Goal: Book appointment/travel/reservation

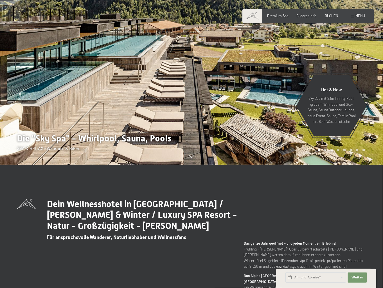
scroll to position [90, 0]
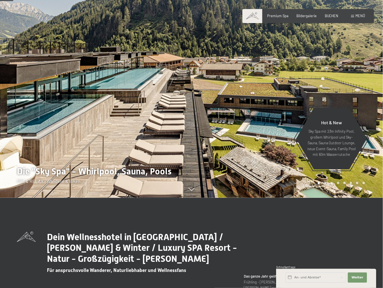
click at [320, 83] on div at bounding box center [288, 54] width 192 height 288
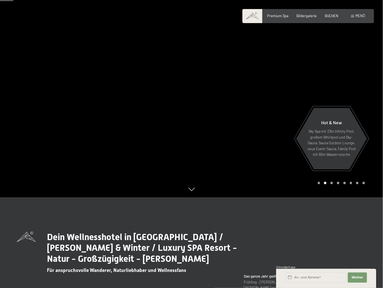
click at [322, 78] on div at bounding box center [288, 54] width 192 height 288
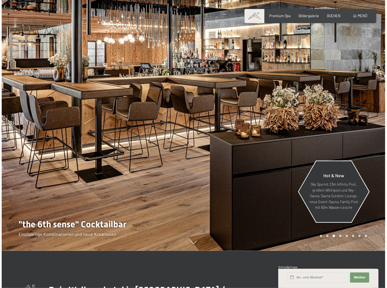
scroll to position [0, 0]
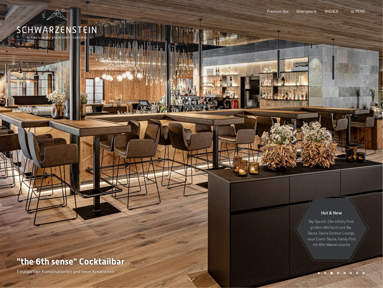
click at [351, 11] on div "Menü" at bounding box center [358, 11] width 14 height 5
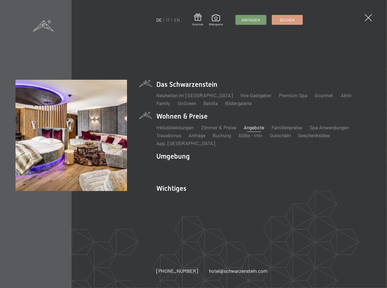
click at [259, 129] on link "Angebote" at bounding box center [253, 127] width 21 height 6
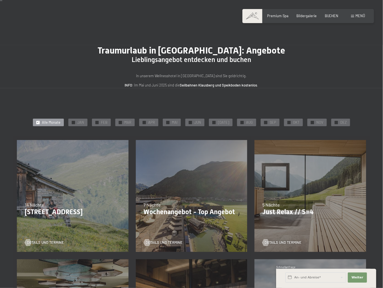
scroll to position [45, 0]
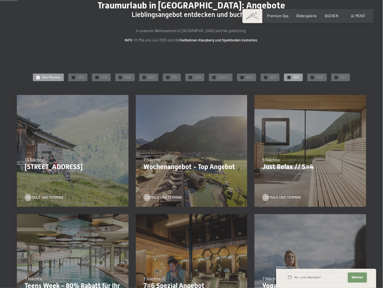
click at [290, 79] on span "✓" at bounding box center [289, 77] width 2 height 3
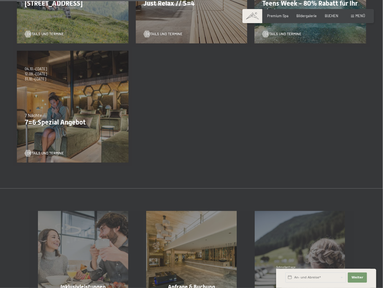
scroll to position [203, 0]
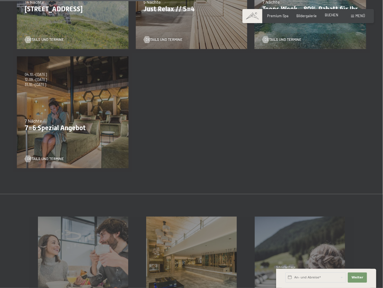
click at [333, 15] on span "BUCHEN" at bounding box center [332, 15] width 14 height 5
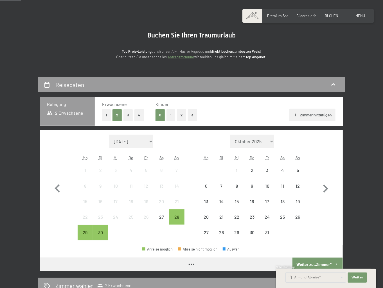
scroll to position [45, 0]
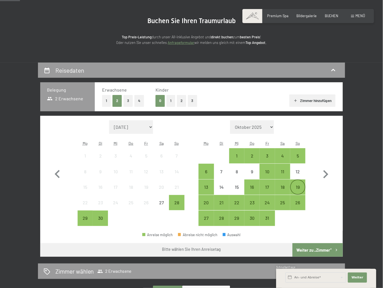
click at [297, 198] on div "19" at bounding box center [298, 192] width 14 height 14
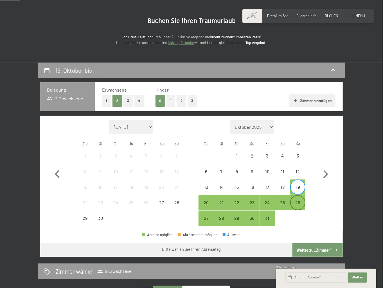
click at [299, 211] on div "26" at bounding box center [298, 207] width 14 height 14
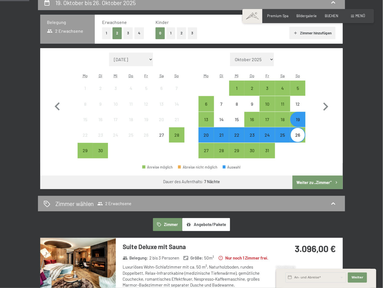
click at [329, 189] on button "Weiter zu „Zimmer“" at bounding box center [318, 182] width 50 height 14
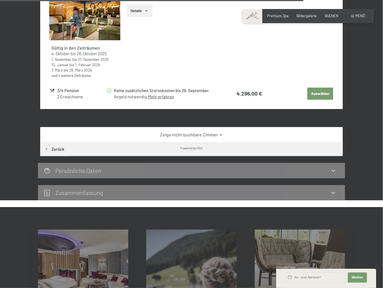
scroll to position [1221, 0]
